Goal: Task Accomplishment & Management: Complete application form

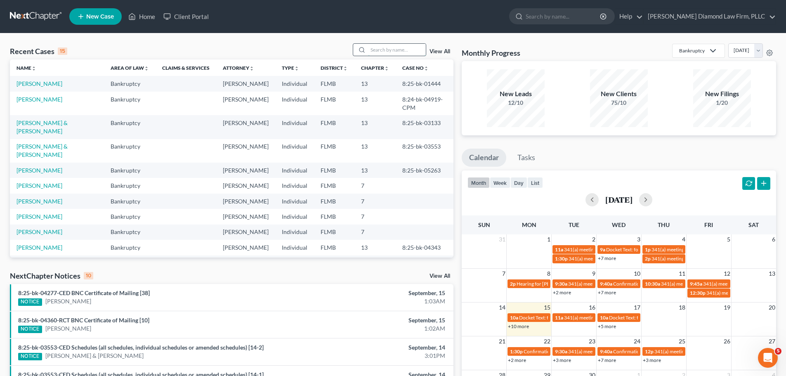
click at [381, 45] on input "search" at bounding box center [397, 50] width 58 height 12
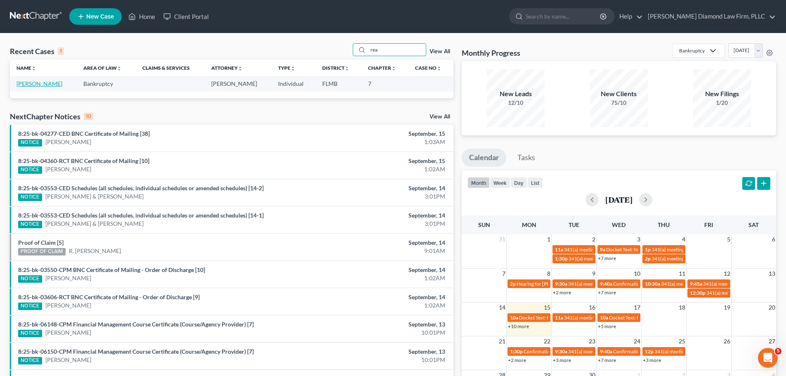
type input "rea"
click at [39, 87] on link "[PERSON_NAME]" at bounding box center [40, 83] width 46 height 7
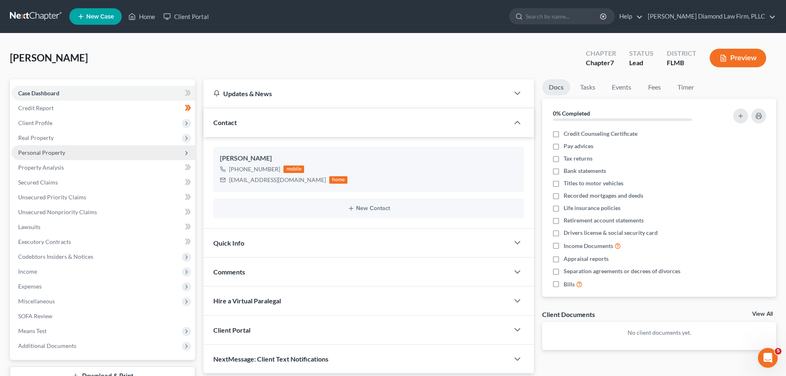
click at [66, 156] on span "Personal Property" at bounding box center [104, 152] width 184 height 15
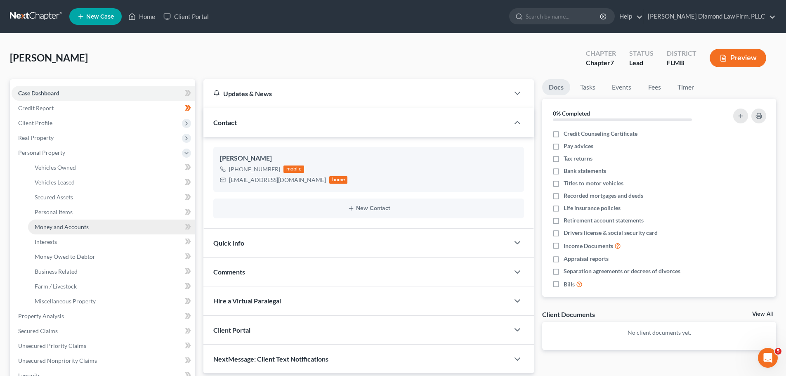
click at [62, 227] on span "Money and Accounts" at bounding box center [62, 226] width 54 height 7
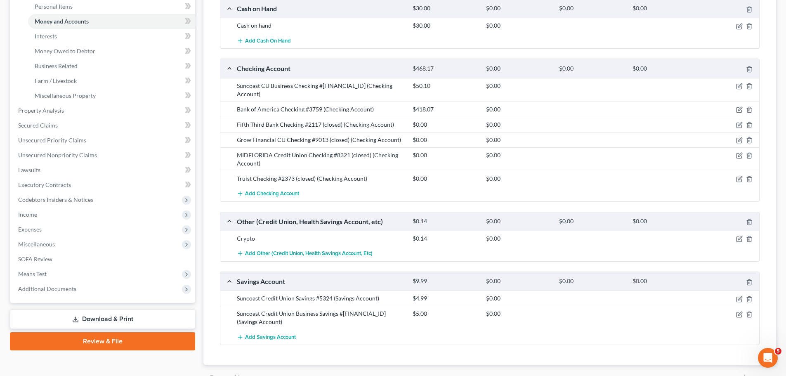
scroll to position [206, 0]
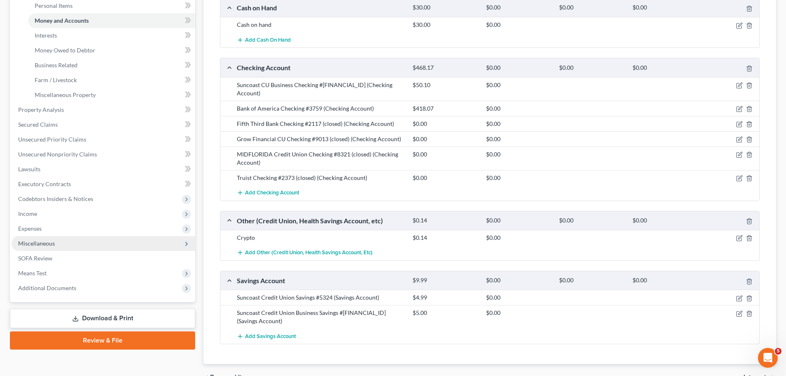
click at [40, 248] on span "Miscellaneous" at bounding box center [104, 243] width 184 height 15
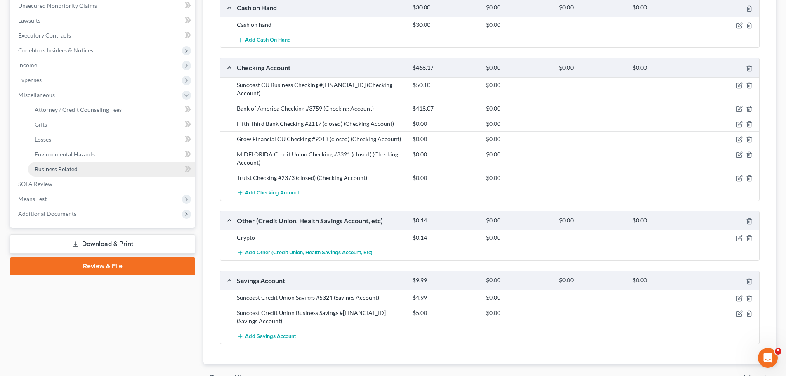
click at [55, 163] on link "Business Related" at bounding box center [111, 169] width 167 height 15
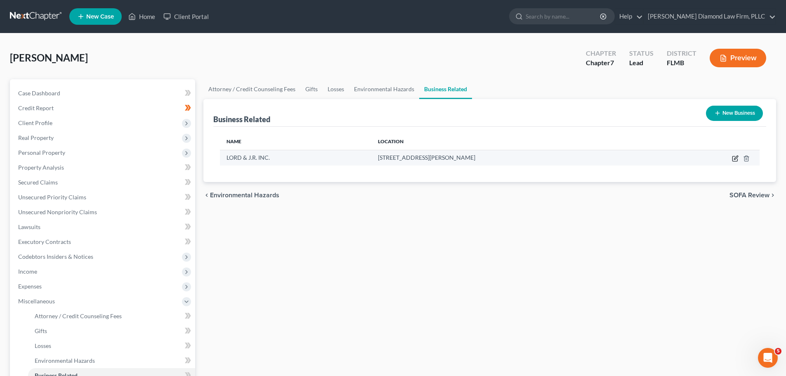
click at [737, 159] on icon "button" at bounding box center [735, 158] width 7 height 7
select select "sole_proprietor"
select select "9"
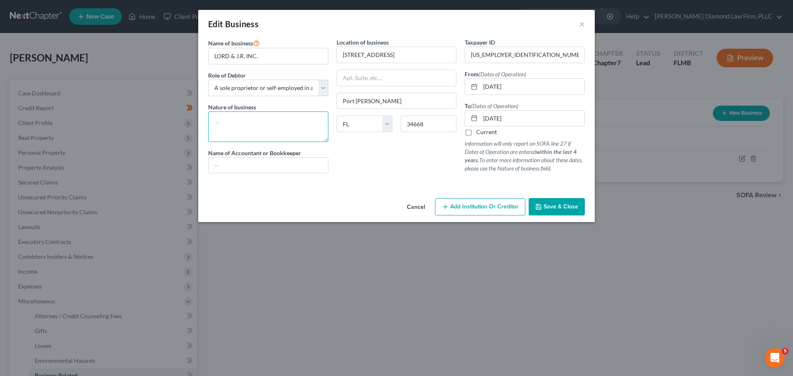
click at [286, 123] on textarea at bounding box center [268, 126] width 120 height 31
type textarea "Food truck"
click at [583, 205] on button "Save & Close" at bounding box center [556, 206] width 56 height 17
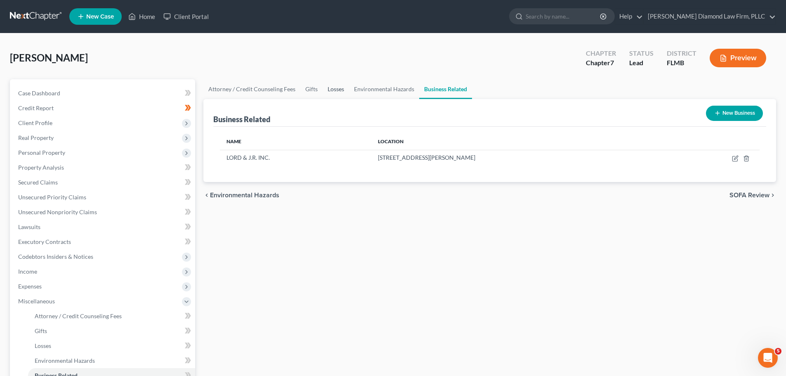
click at [333, 88] on link "Losses" at bounding box center [336, 89] width 26 height 20
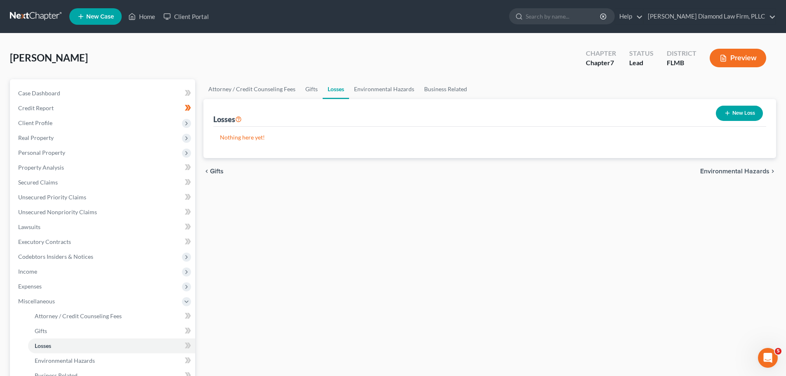
click at [749, 109] on button "New Loss" at bounding box center [739, 113] width 47 height 15
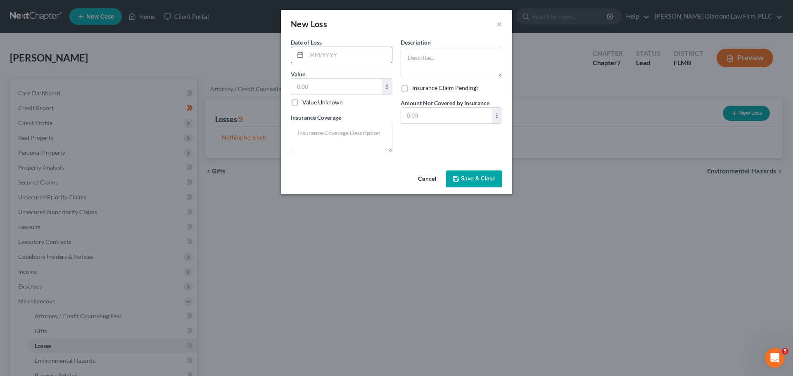
click at [346, 58] on input "text" at bounding box center [348, 55] width 85 height 16
type input "[DATE]"
click at [330, 90] on input "text" at bounding box center [336, 87] width 91 height 16
type input "26,355.70"
click at [455, 64] on textarea at bounding box center [451, 62] width 102 height 31
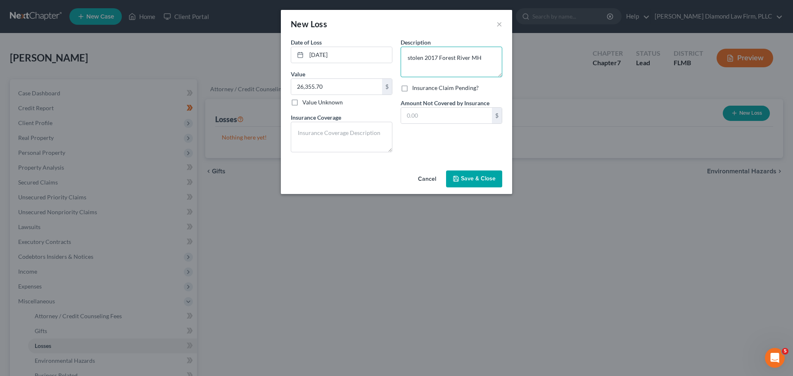
type textarea "stolen 2017 Forest River MH"
click at [490, 180] on span "Save & Close" at bounding box center [478, 178] width 35 height 7
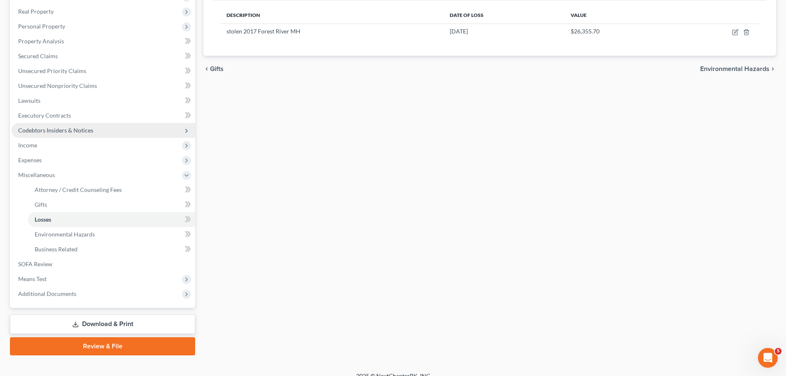
scroll to position [137, 0]
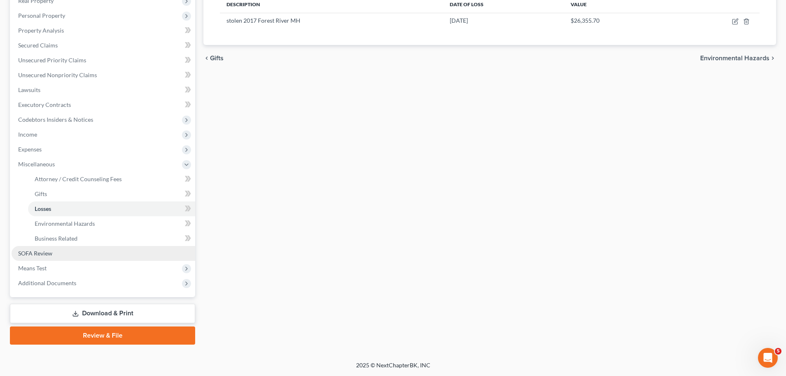
click at [55, 255] on link "SOFA Review" at bounding box center [104, 253] width 184 height 15
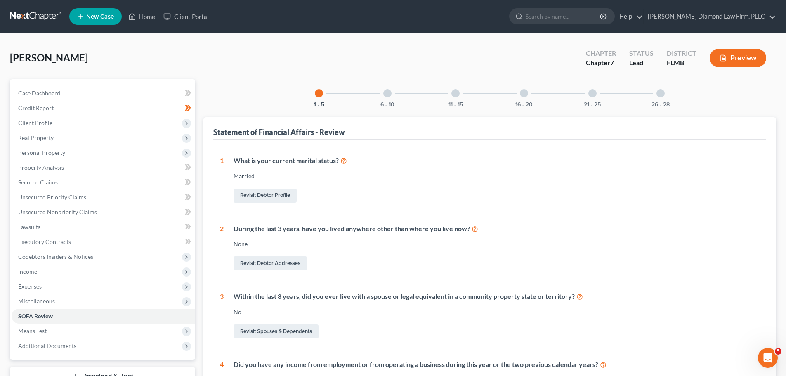
click at [527, 94] on div at bounding box center [524, 93] width 8 height 8
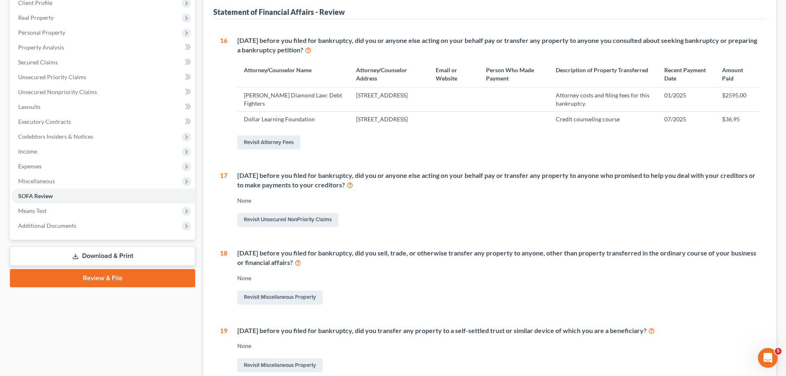
scroll to position [41, 0]
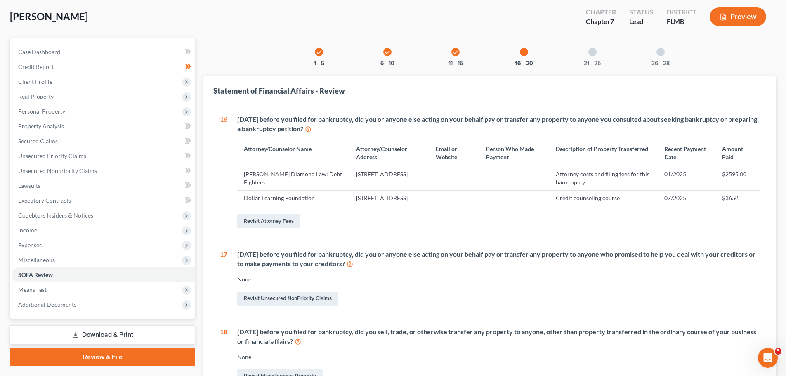
click at [452, 54] on div "check 11 - 15" at bounding box center [456, 52] width 28 height 28
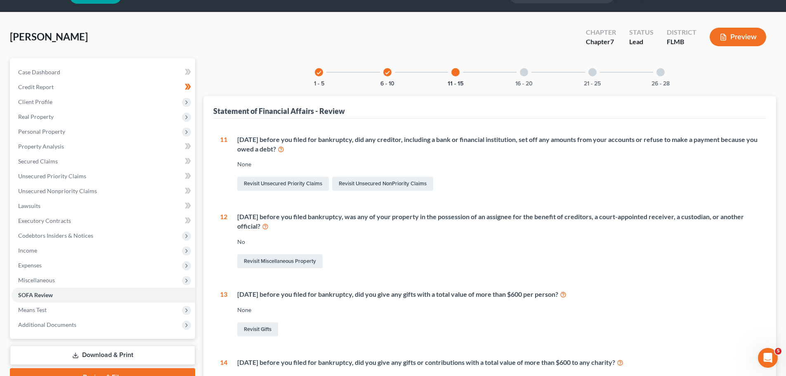
scroll to position [0, 0]
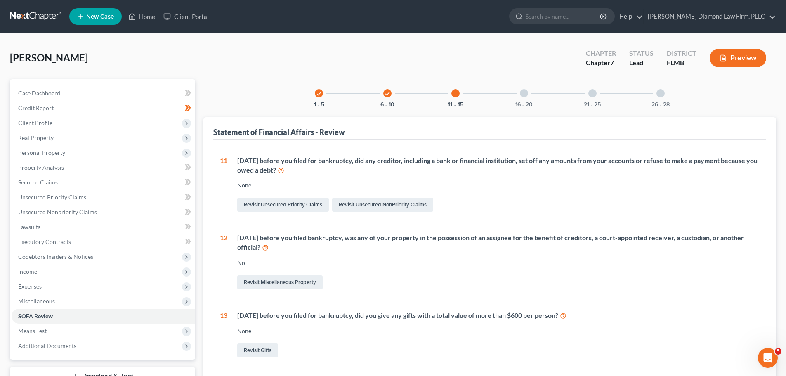
click at [391, 92] on div "check" at bounding box center [388, 93] width 8 height 8
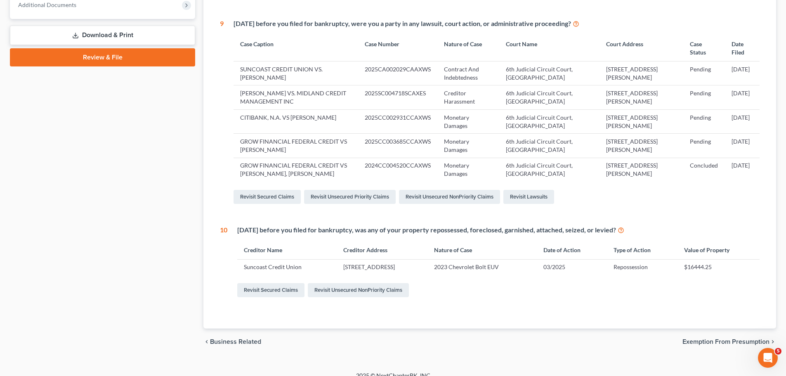
scroll to position [351, 0]
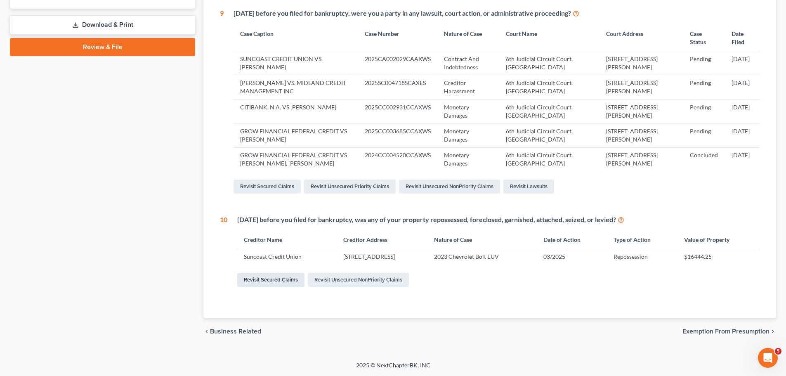
click at [286, 282] on link "Revisit Secured Claims" at bounding box center [270, 280] width 67 height 14
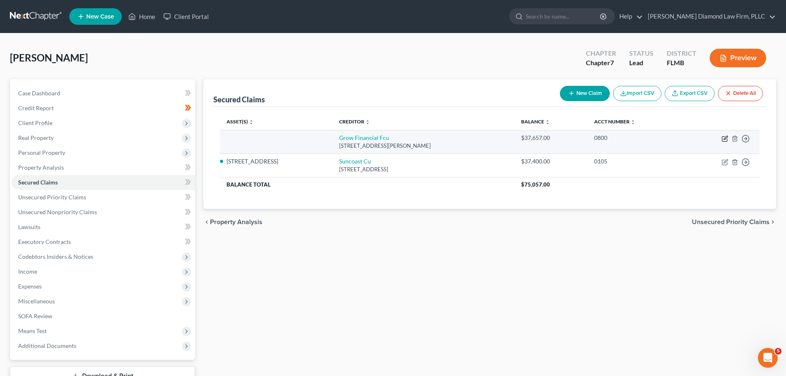
click at [724, 140] on icon "button" at bounding box center [725, 138] width 7 height 7
select select "9"
select select "0"
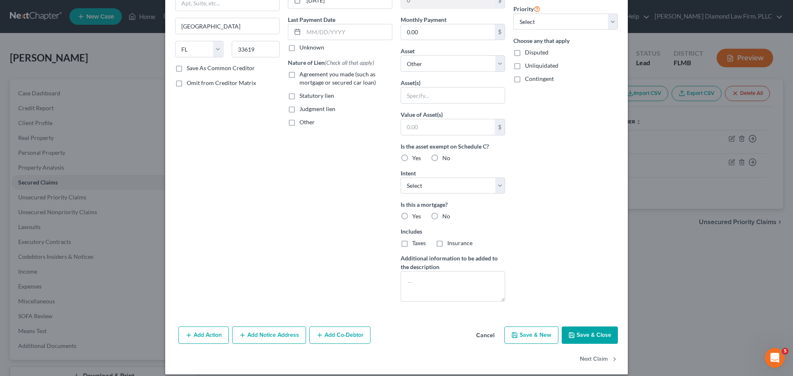
scroll to position [106, 0]
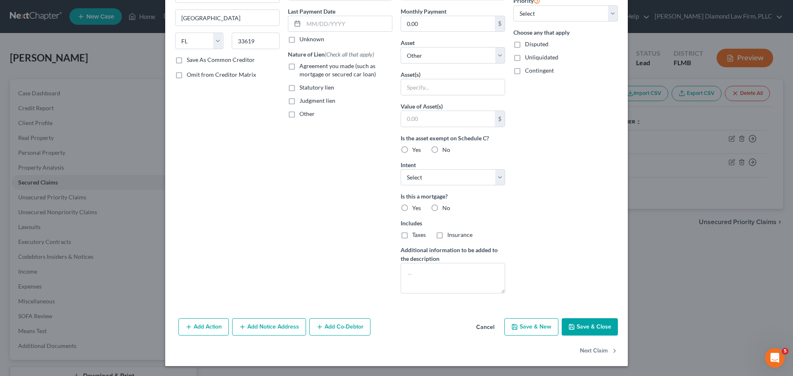
click at [211, 325] on button "Add Action" at bounding box center [203, 326] width 50 height 17
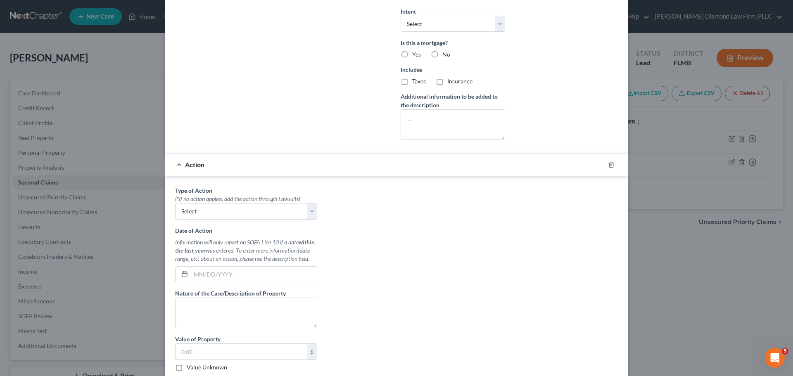
scroll to position [352, 0]
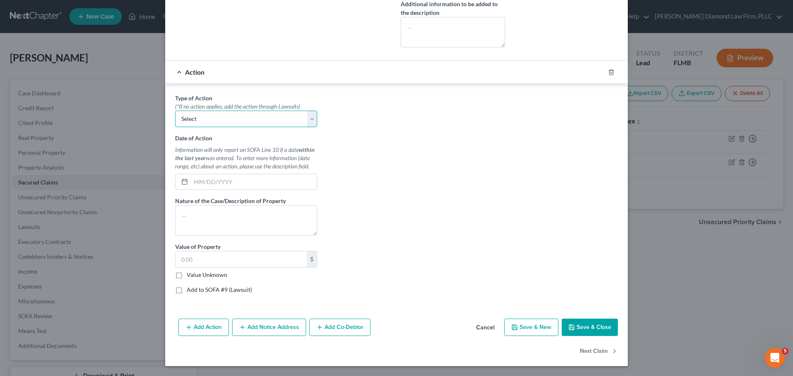
click at [232, 123] on select "Select Repossession Garnishment Foreclosure Personal Injury Attached, Seized, O…" at bounding box center [246, 119] width 142 height 17
select select "0"
click at [175, 111] on select "Select Repossession Garnishment Foreclosure Personal Injury Attached, Seized, O…" at bounding box center [246, 119] width 142 height 17
click at [241, 267] on input "text" at bounding box center [240, 259] width 131 height 16
type input "18,250"
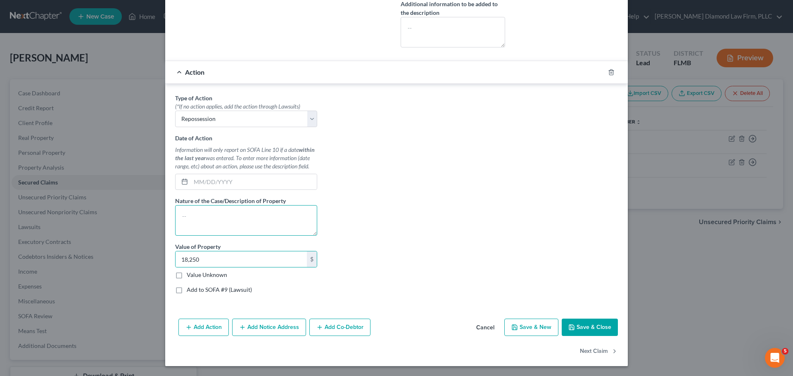
click at [221, 226] on textarea at bounding box center [246, 220] width 142 height 31
click at [219, 222] on textarea "To enrich screen reader interactions, please activate Accessibility in Grammarl…" at bounding box center [246, 220] width 142 height 31
click at [217, 177] on input "text" at bounding box center [254, 182] width 126 height 16
type input "[DATE]"
click at [231, 216] on textarea "2023 Volkswagen ID 4" at bounding box center [246, 220] width 142 height 31
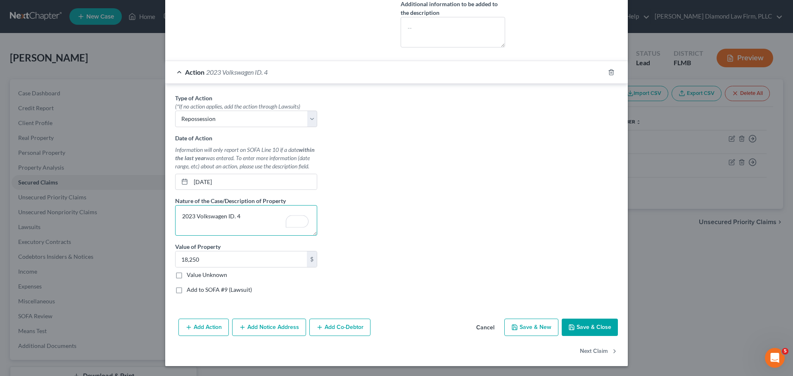
type textarea "2023 Volkswagen ID. 4"
click at [594, 332] on button "Save & Close" at bounding box center [589, 327] width 56 height 17
select select
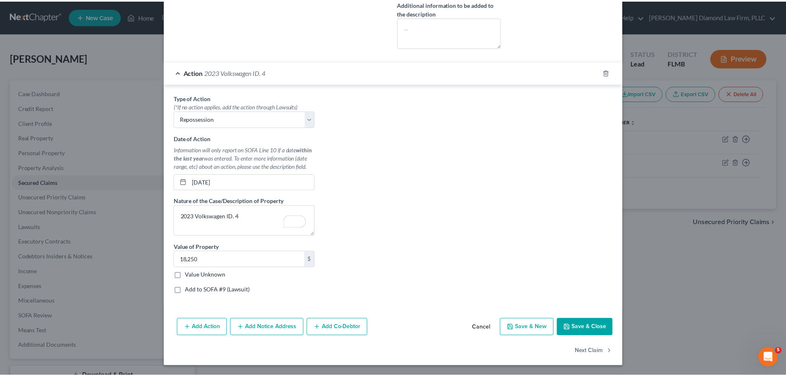
scroll to position [262, 0]
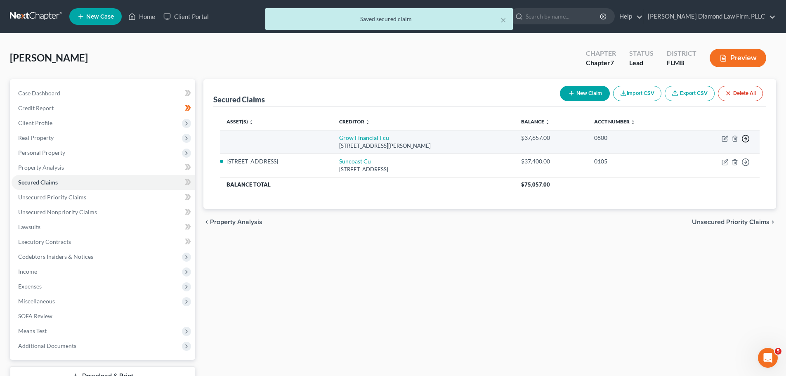
click at [747, 139] on polyline "button" at bounding box center [746, 138] width 1 height 3
click at [715, 154] on link "Move to F" at bounding box center [708, 159] width 69 height 14
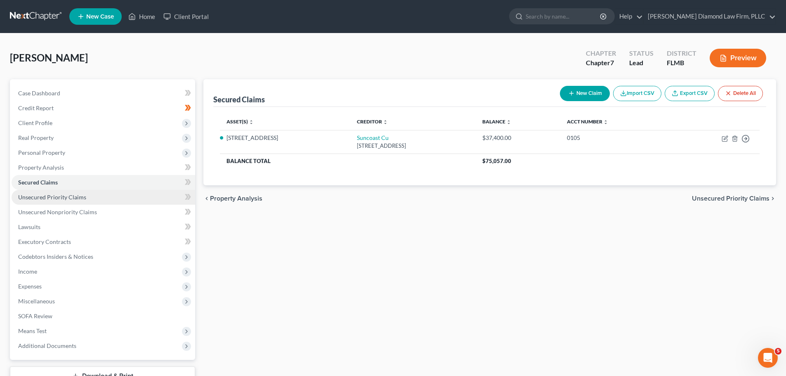
click at [119, 196] on link "Unsecured Priority Claims" at bounding box center [104, 197] width 184 height 15
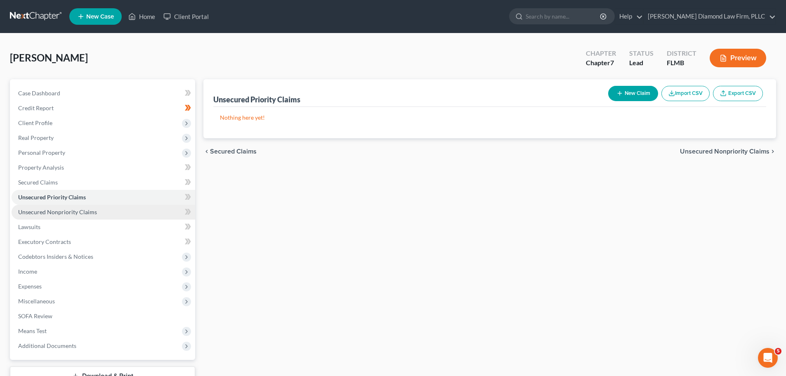
click at [109, 214] on link "Unsecured Nonpriority Claims" at bounding box center [104, 212] width 184 height 15
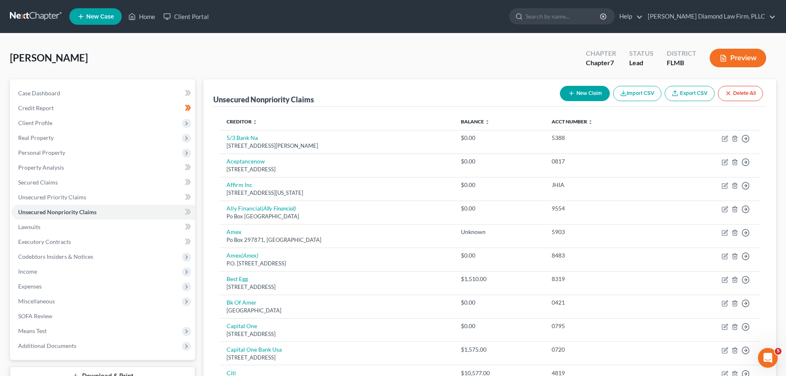
click at [45, 21] on link at bounding box center [36, 16] width 53 height 15
